Goal: Task Accomplishment & Management: Manage account settings

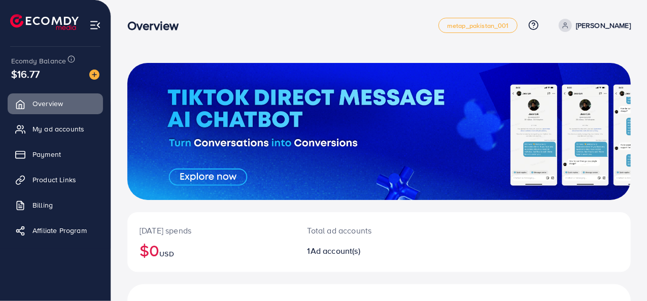
drag, startPoint x: 317, startPoint y: 16, endPoint x: 268, endPoint y: -38, distance: 72.9
click at [268, 0] on html "Overview metap_pakistan_001 Help Center Contact Support Plans and Pricing Term …" at bounding box center [323, 150] width 647 height 301
click at [38, 128] on span "My ad accounts" at bounding box center [61, 129] width 52 height 10
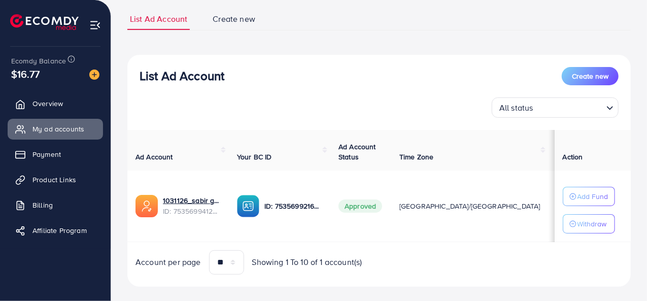
scroll to position [82, 0]
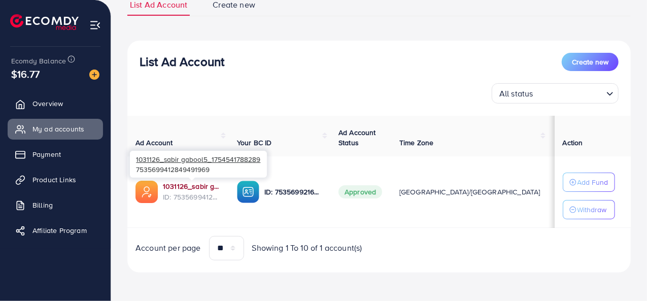
click at [191, 187] on link "1031126_sabir gabool5_1754541788289" at bounding box center [192, 186] width 58 height 10
click at [178, 188] on link "1031126_sabir gabool5_1754541788289" at bounding box center [192, 186] width 58 height 10
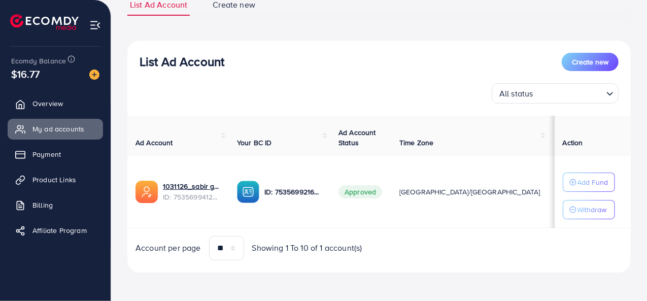
click at [260, 141] on span "Your BC ID" at bounding box center [254, 143] width 35 height 10
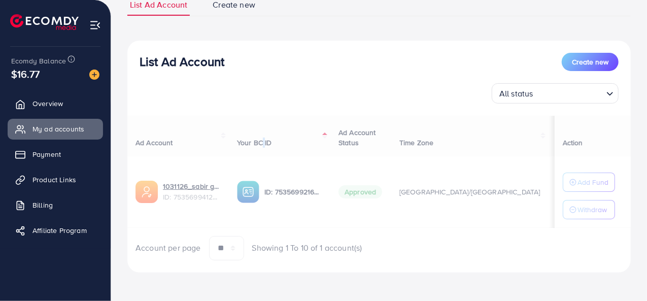
click at [260, 141] on div "Ad Account Your BC ID Ad Account Status Time Zone Cost Balance Auto top-up Thre…" at bounding box center [379, 188] width 504 height 145
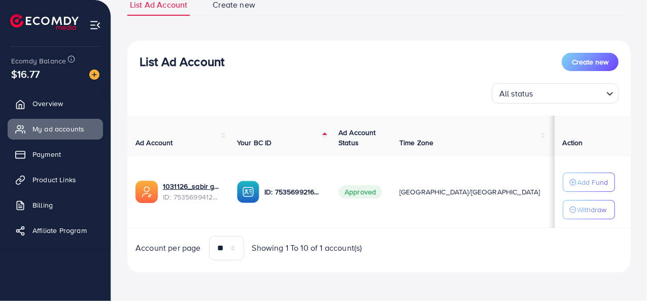
click at [271, 60] on div "List Ad Account Create new" at bounding box center [379, 62] width 479 height 18
click at [355, 135] on span "Ad Account Status" at bounding box center [358, 137] width 38 height 20
click at [312, 98] on div "All status Loading..." at bounding box center [379, 93] width 479 height 20
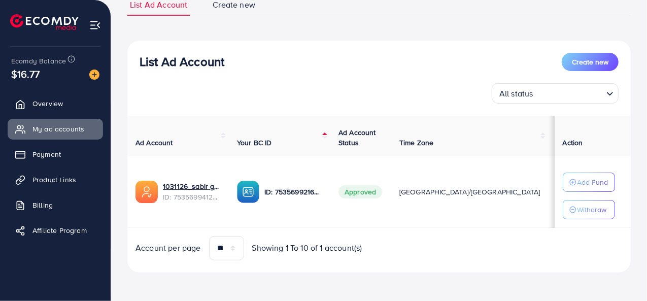
click at [417, 141] on span "Time Zone" at bounding box center [416, 143] width 34 height 10
click at [417, 141] on div "Ad Account Your BC ID Ad Account Status Time Zone Cost Balance Auto top-up Thre…" at bounding box center [379, 188] width 504 height 145
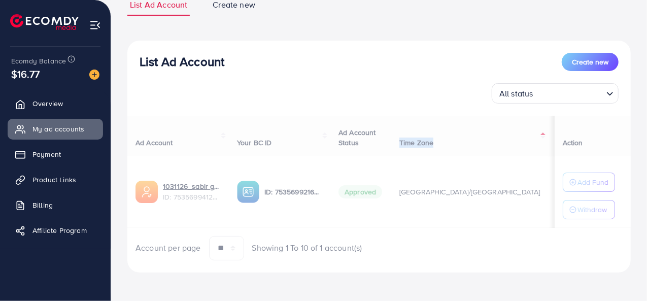
click at [417, 141] on div "Ad Account Your BC ID Ad Account Status Time Zone Cost Balance Auto top-up Thre…" at bounding box center [379, 188] width 504 height 145
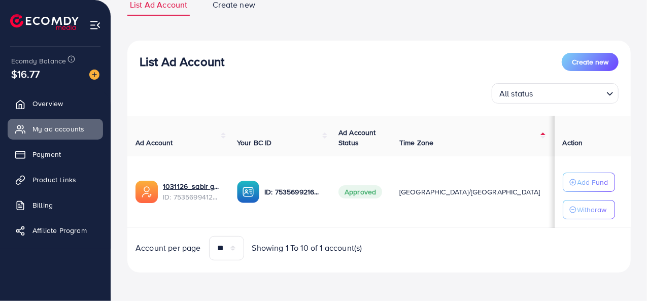
click at [151, 140] on span "Ad Account" at bounding box center [155, 143] width 38 height 10
click at [151, 140] on div "Ad Account Your BC ID Ad Account Status Time Zone Cost Balance Auto top-up Thre…" at bounding box center [379, 188] width 504 height 145
click at [301, 41] on div "List Ad Account Create new All status Loading... Ad Account Your BC ID Ad Accou…" at bounding box center [379, 157] width 504 height 232
click at [481, 38] on div "List Ad Account Create new List Ad Account Create new All status Loading... Ad …" at bounding box center [379, 133] width 504 height 279
